Goal: Find specific page/section: Find specific page/section

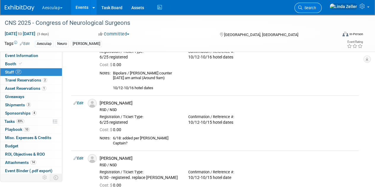
scroll to position [919, 0]
drag, startPoint x: 327, startPoint y: 8, endPoint x: 324, endPoint y: 4, distance: 5.7
click at [316, 8] on span "Search" at bounding box center [309, 8] width 14 height 4
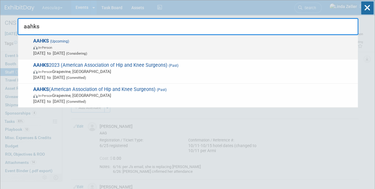
type input "aahks"
click at [49, 46] on span "In-Person" at bounding box center [45, 48] width 14 height 4
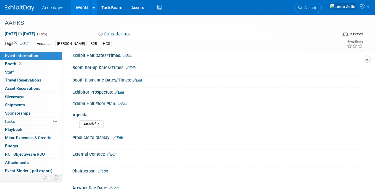
scroll to position [237, 0]
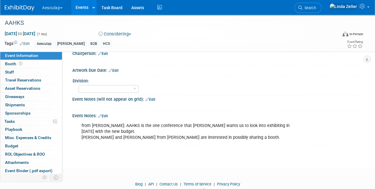
click at [105, 114] on link "Edit" at bounding box center [103, 116] width 10 height 4
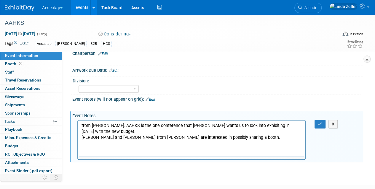
scroll to position [0, 0]
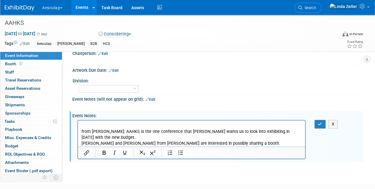
click at [83, 124] on p "Rich Text Area. Press ALT-0 for help." at bounding box center [191, 126] width 220 height 6
click at [121, 126] on p "AAG will split costs. Working on an agreement between US and AAG" at bounding box center [191, 126] width 220 height 6
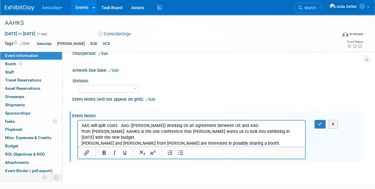
click at [81, 126] on p "AAG will split costs. AAG (Richard Schilling) Working on an agreement between U…" at bounding box center [191, 126] width 220 height 6
click at [86, 127] on p "9/AAG will split costs. AAG (Richard Schilling) Working on an agreement between…" at bounding box center [191, 126] width 220 height 6
click at [314, 122] on button "button" at bounding box center [319, 124] width 11 height 9
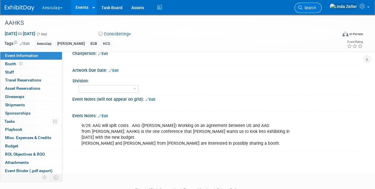
click at [316, 8] on span "Search" at bounding box center [309, 8] width 14 height 4
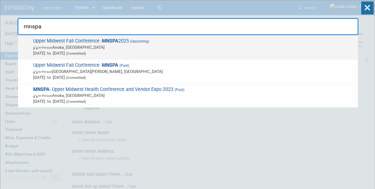
type input "mnspa"
click at [69, 46] on span "In-Person Anoka, MN" at bounding box center [193, 47] width 321 height 6
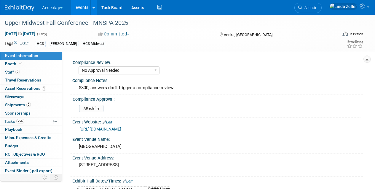
select select "No Approval Needed"
select select "HCS"
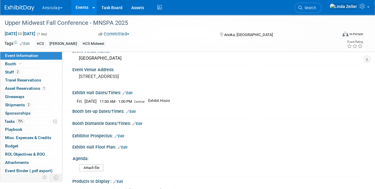
scroll to position [89, 0]
click at [11, 70] on span "Staff 2" at bounding box center [12, 72] width 15 height 5
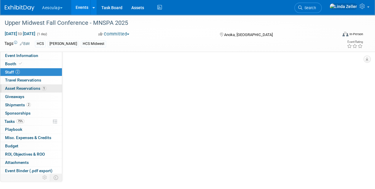
scroll to position [0, 0]
